Goal: Task Accomplishment & Management: Complete application form

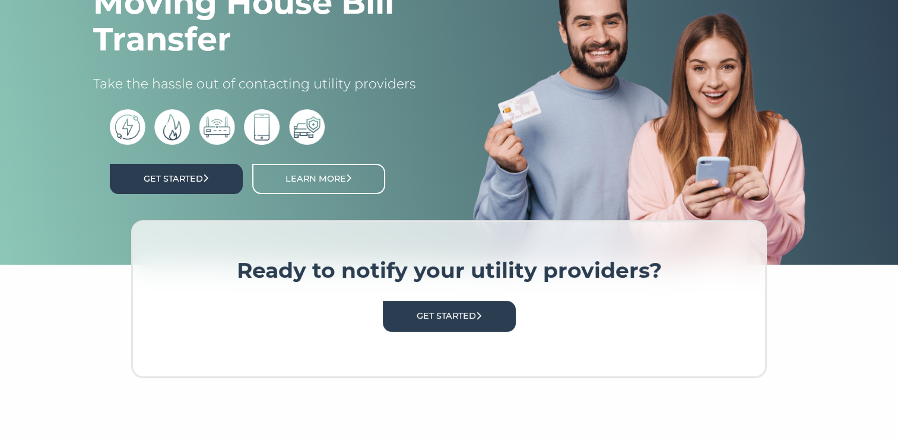
click at [194, 183] on link "Get Started" at bounding box center [176, 179] width 133 height 30
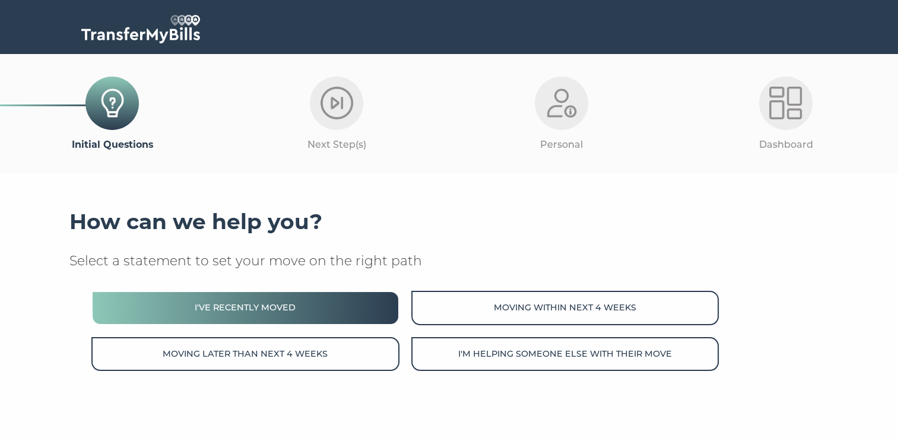
click at [315, 311] on button "I've recently moved" at bounding box center [244, 308] width 307 height 34
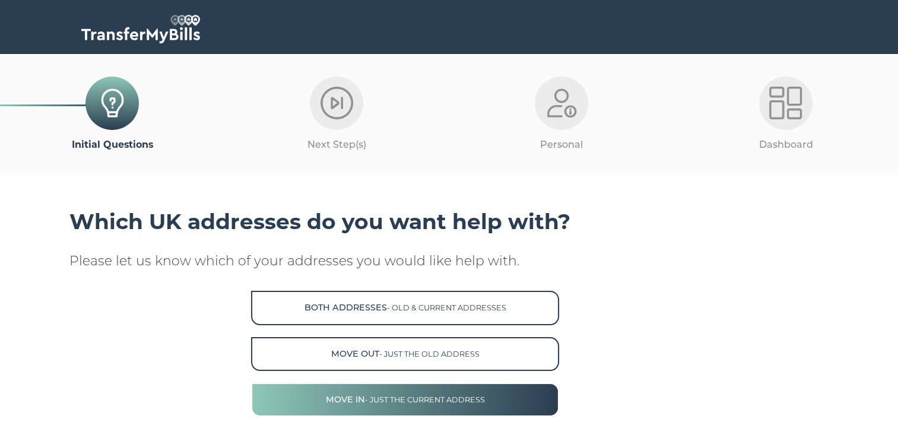
click at [411, 392] on button "Move in - just the current address" at bounding box center [404, 400] width 307 height 34
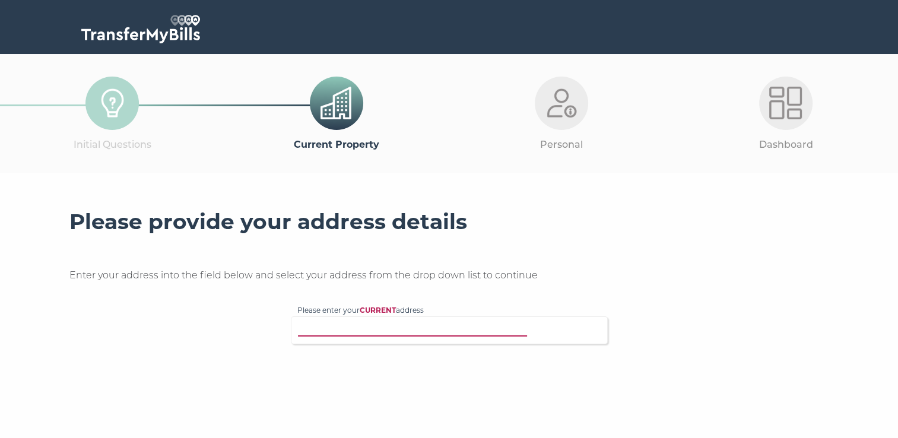
click at [461, 331] on input "Please enter your CURRENT address" at bounding box center [424, 329] width 255 height 12
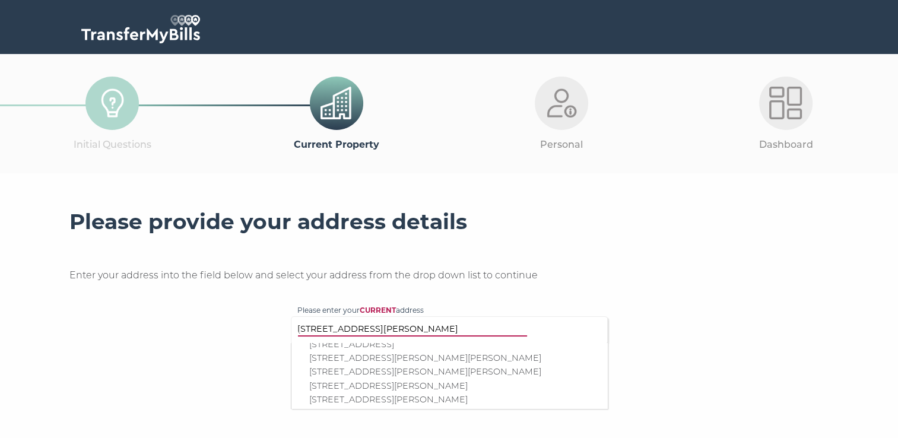
scroll to position [182, 0]
type input "[STREET_ADDRESS][PERSON_NAME]"
click at [471, 386] on p "Flat 1, 32 Eton Road, Clacton-on-Sea, CO15 3QA" at bounding box center [455, 393] width 292 height 14
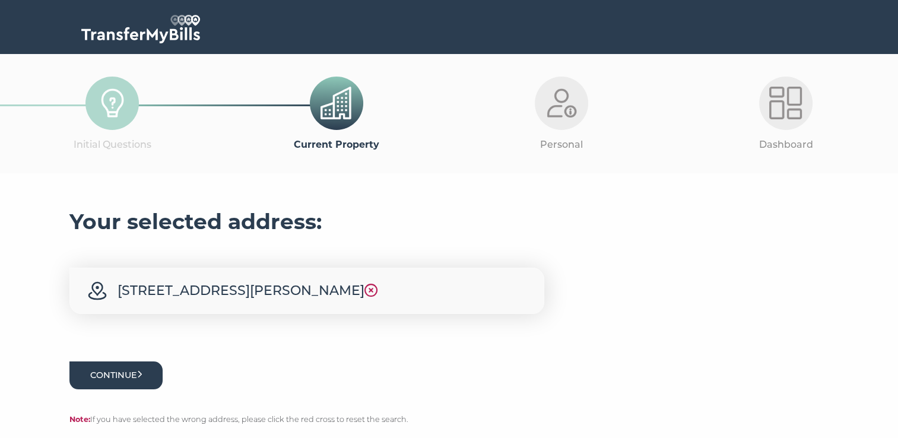
click at [142, 376] on icon "submit" at bounding box center [140, 375] width 4 height 8
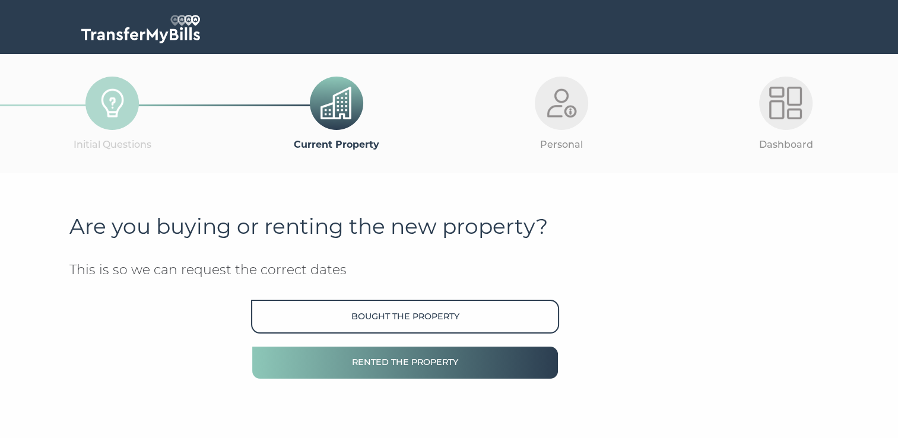
click at [349, 370] on button "Rented the property" at bounding box center [404, 362] width 307 height 34
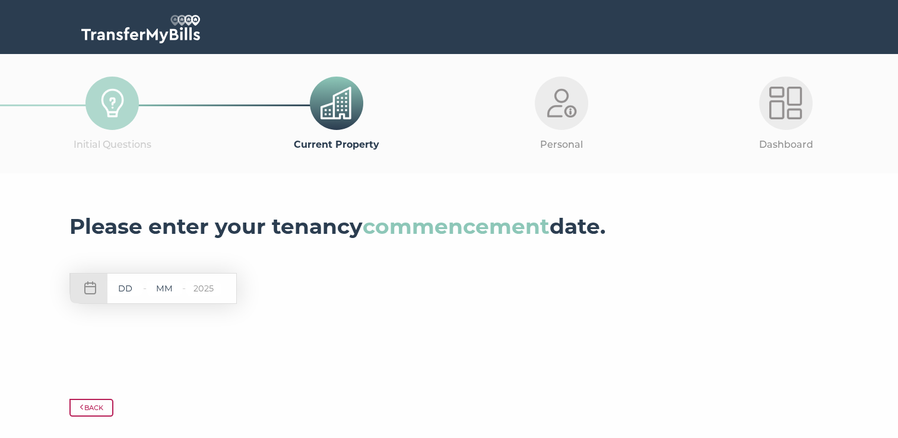
click at [131, 294] on input "text" at bounding box center [125, 288] width 36 height 15
type input "01"
click at [177, 285] on input "text" at bounding box center [165, 288] width 36 height 15
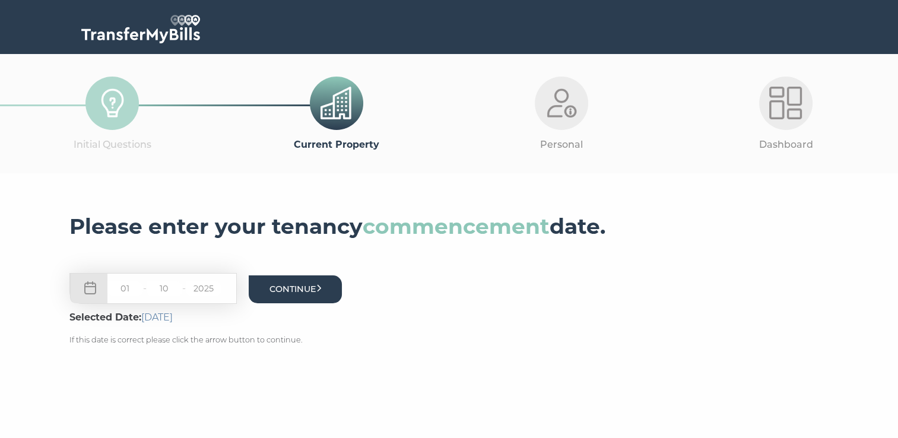
type input "10"
click at [313, 293] on button "Continue" at bounding box center [296, 289] width 94 height 28
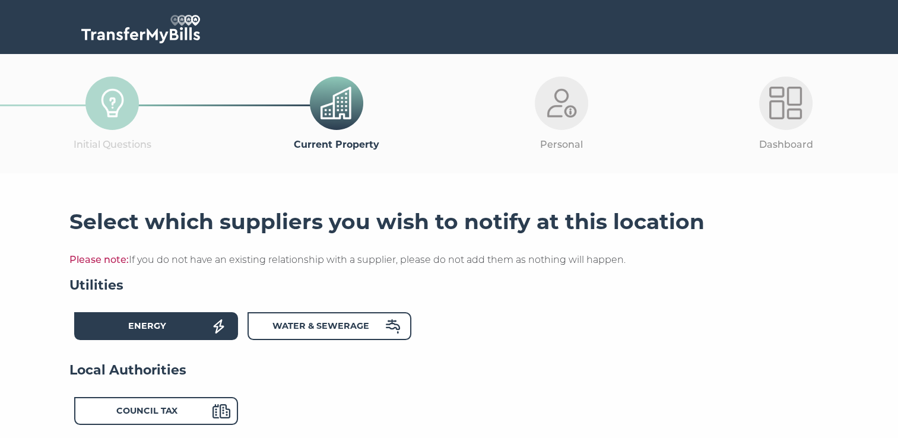
click at [186, 323] on div "Energy" at bounding box center [147, 327] width 131 height 17
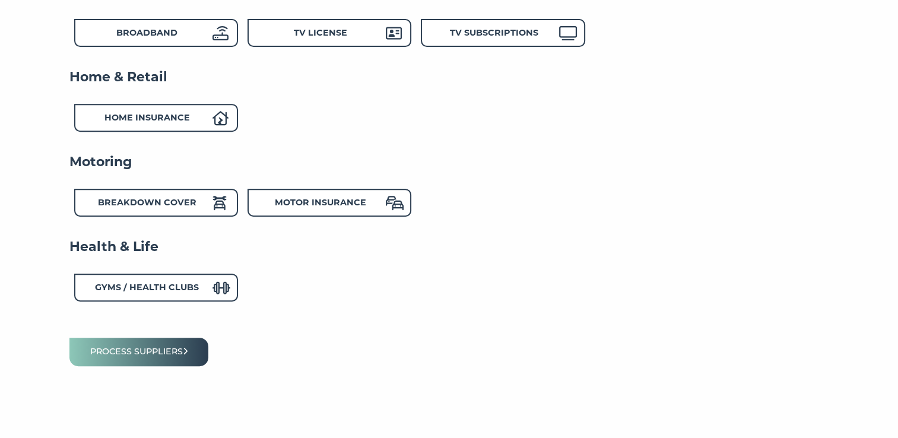
scroll to position [508, 0]
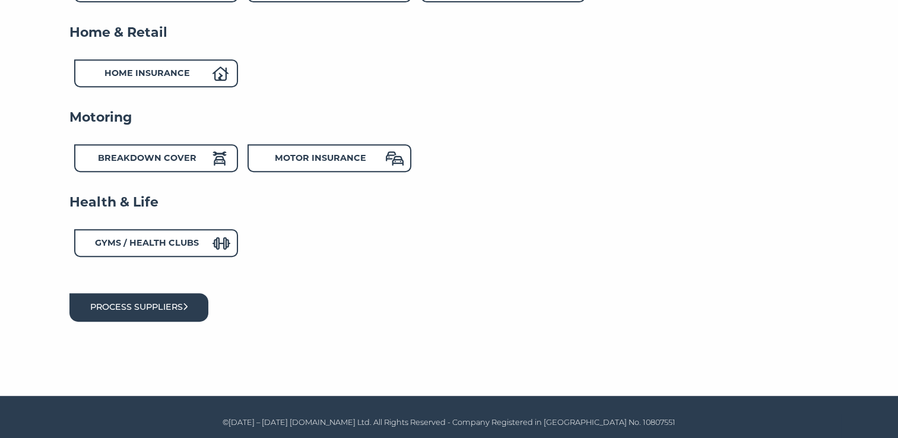
click at [188, 315] on button "Process suppliers" at bounding box center [139, 307] width 140 height 28
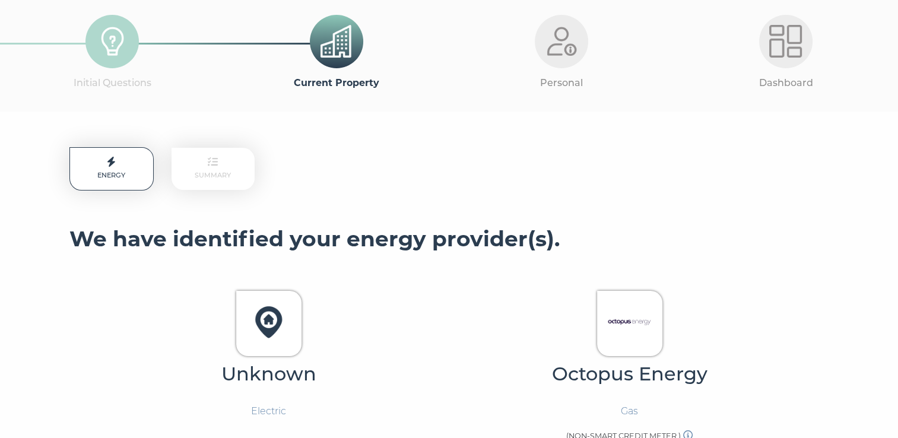
scroll to position [178, 0]
